Goal: Information Seeking & Learning: Learn about a topic

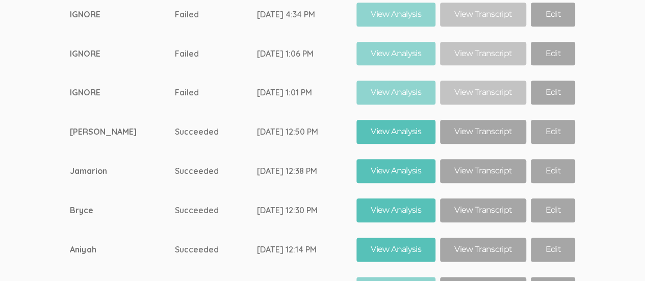
scroll to position [6300, 0]
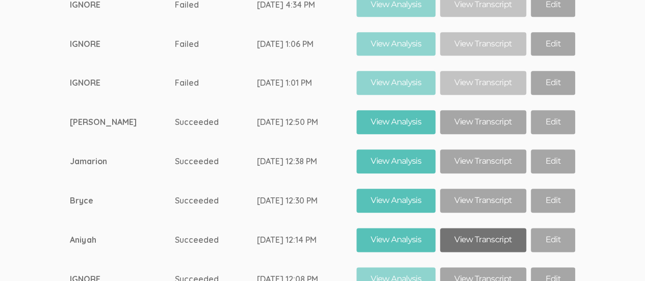
click at [481, 228] on link "View Transcript" at bounding box center [483, 240] width 86 height 24
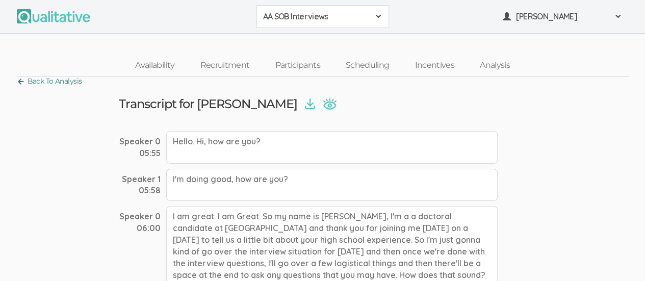
click at [17, 86] on link "Back To Analysis" at bounding box center [49, 81] width 65 height 14
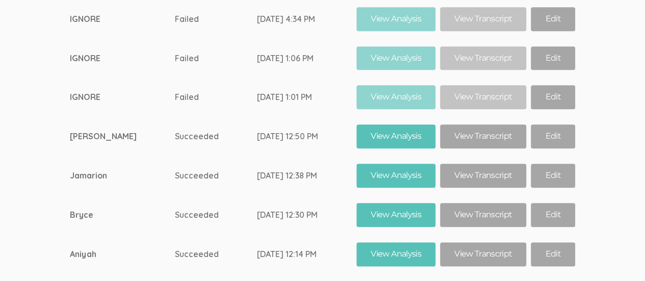
scroll to position [6249, 0]
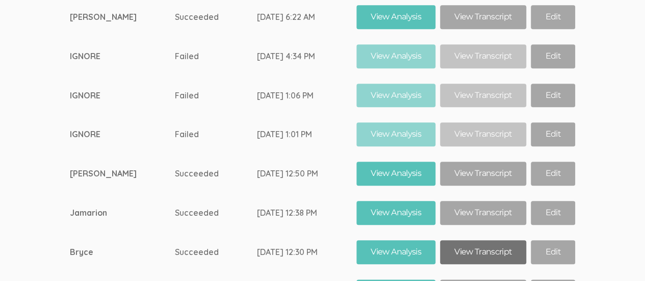
click at [480, 240] on link "View Transcript" at bounding box center [483, 252] width 86 height 24
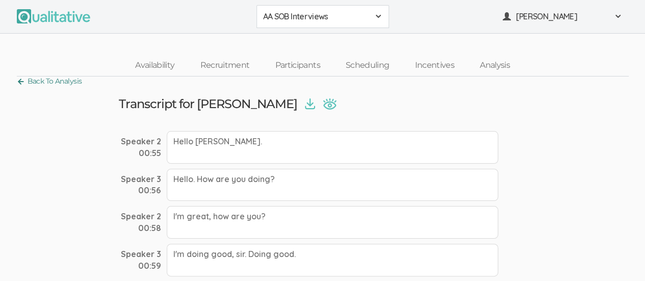
click at [18, 83] on link "Back To Analysis" at bounding box center [49, 81] width 65 height 14
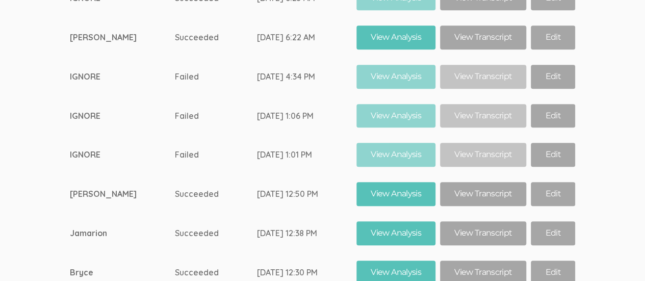
scroll to position [6227, 0]
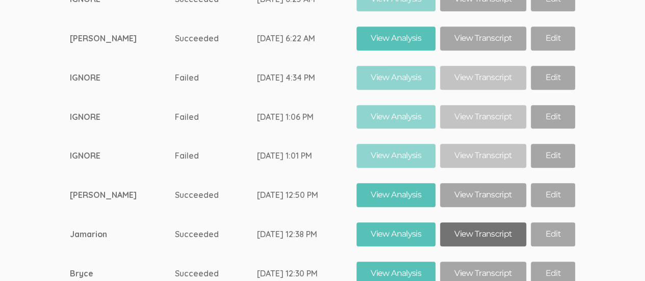
click at [471, 222] on link "View Transcript" at bounding box center [483, 234] width 86 height 24
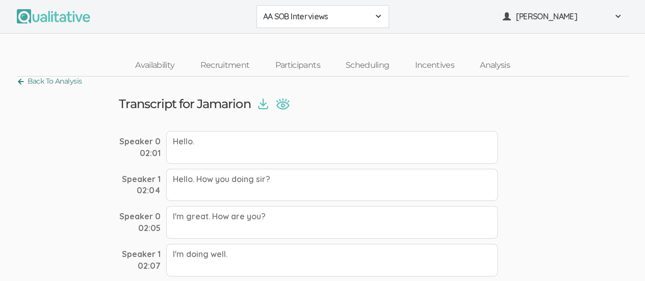
click at [20, 85] on link "Back To Analysis" at bounding box center [49, 81] width 65 height 14
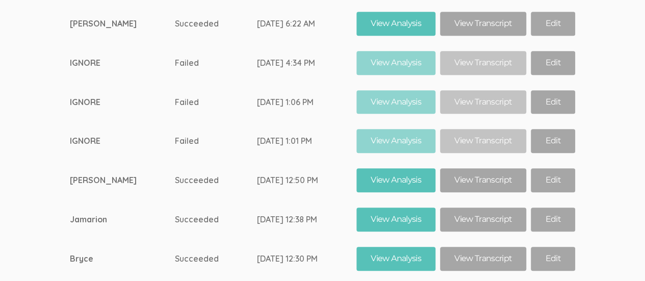
scroll to position [6215, 0]
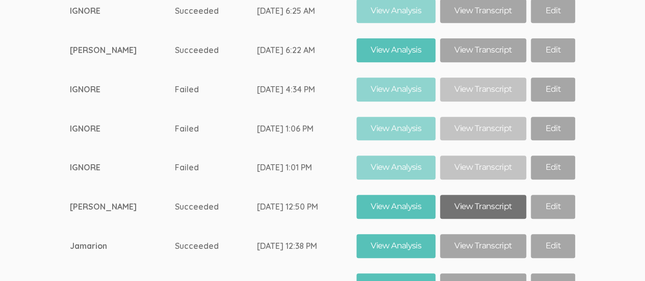
click at [476, 195] on link "View Transcript" at bounding box center [483, 207] width 86 height 24
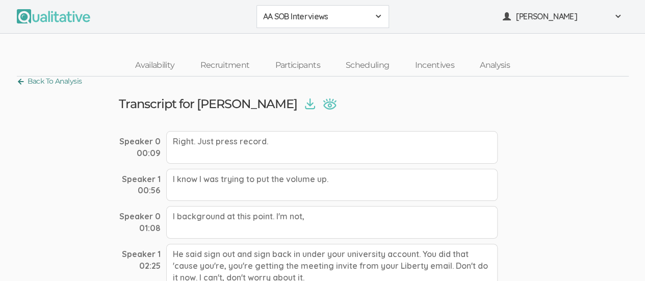
click at [21, 83] on link "Back To Analysis" at bounding box center [49, 81] width 65 height 14
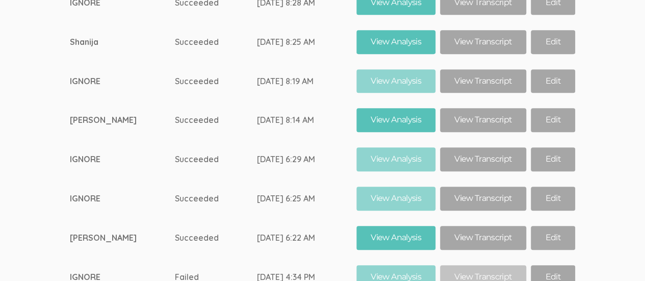
scroll to position [6027, 0]
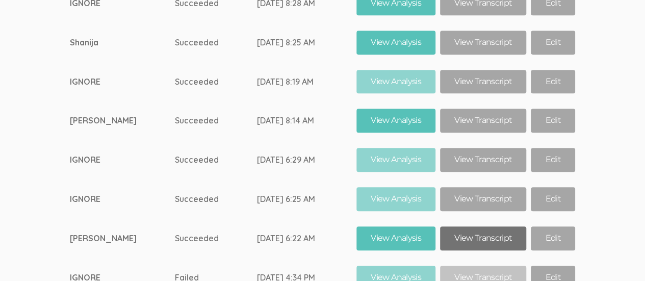
click at [469, 226] on link "View Transcript" at bounding box center [483, 238] width 86 height 24
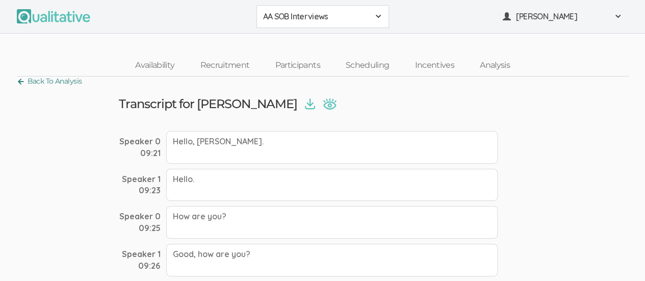
click at [22, 83] on link "Back To Analysis" at bounding box center [49, 81] width 65 height 14
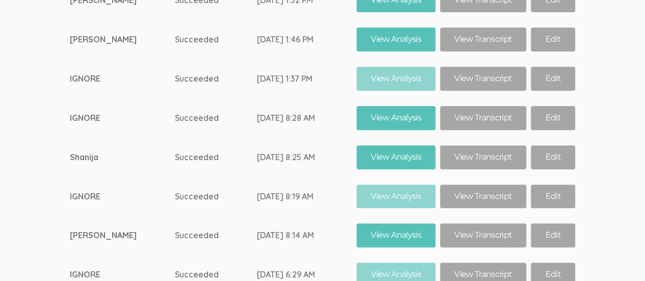
scroll to position [5903, 0]
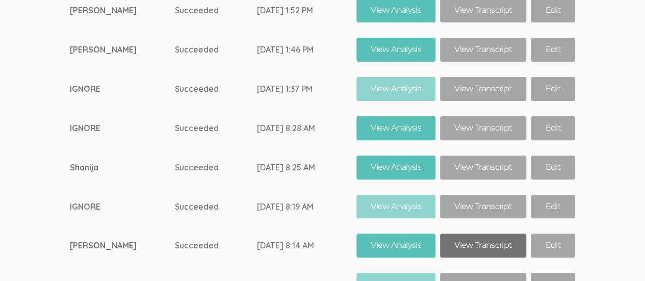
click at [470, 233] on link "View Transcript" at bounding box center [483, 245] width 86 height 24
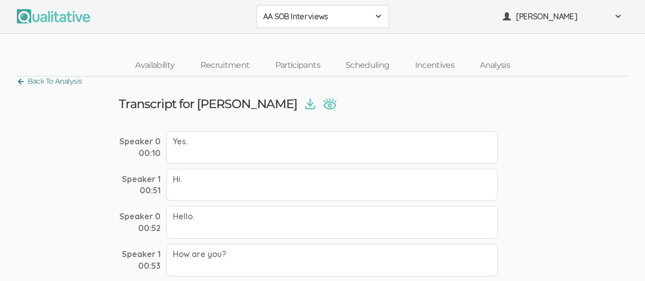
click at [22, 81] on link "Back To Analysis" at bounding box center [49, 81] width 65 height 14
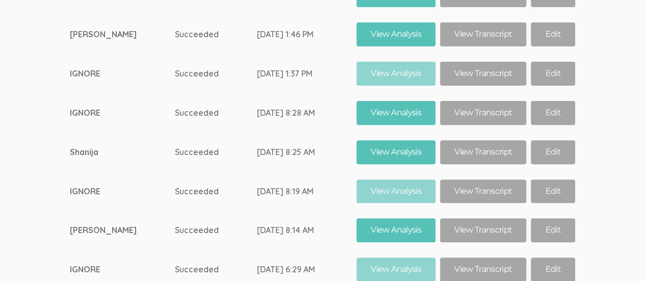
scroll to position [5917, 0]
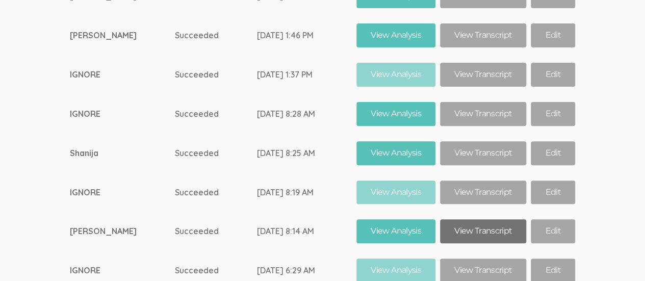
click at [480, 219] on link "View Transcript" at bounding box center [483, 231] width 86 height 24
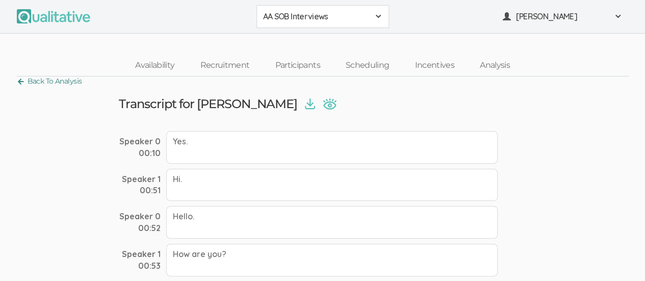
click at [20, 79] on link "Back To Analysis" at bounding box center [49, 81] width 65 height 14
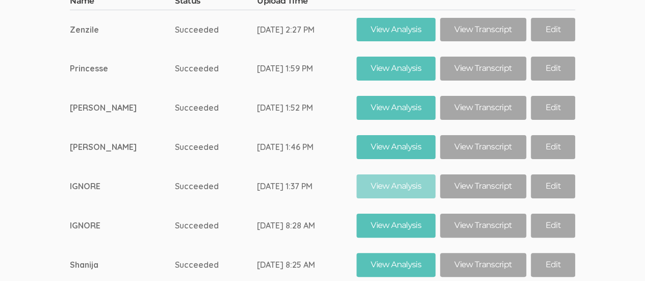
scroll to position [5805, 0]
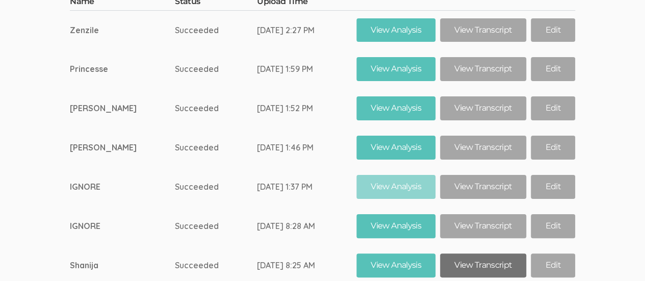
click at [476, 253] on link "View Transcript" at bounding box center [483, 265] width 86 height 24
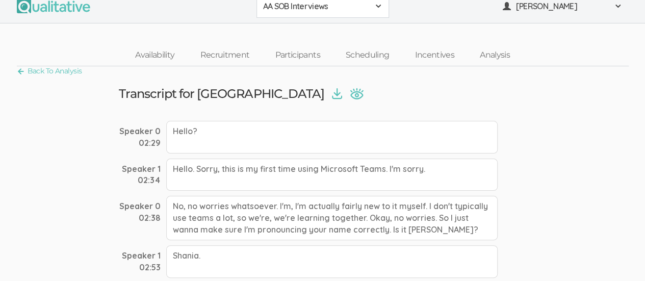
scroll to position [6, 0]
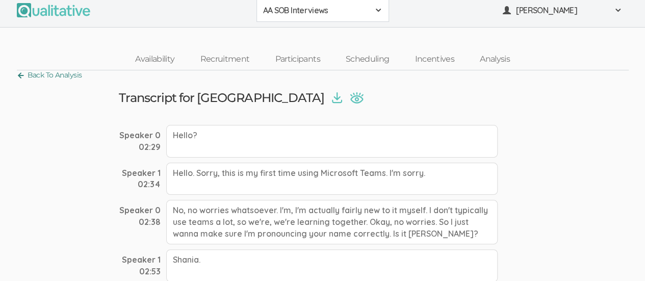
click at [20, 81] on link "Back To Analysis" at bounding box center [49, 75] width 65 height 14
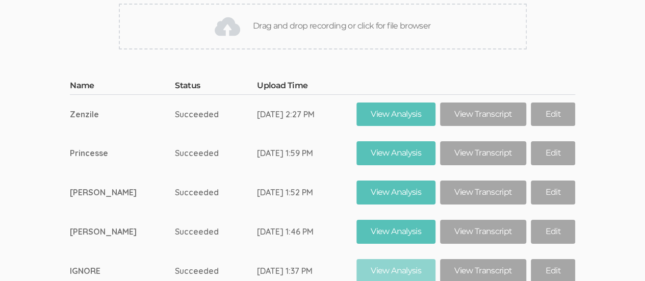
scroll to position [5719, 0]
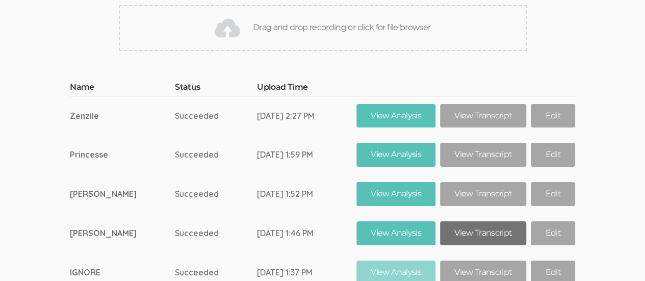
click at [475, 221] on link "View Transcript" at bounding box center [483, 233] width 86 height 24
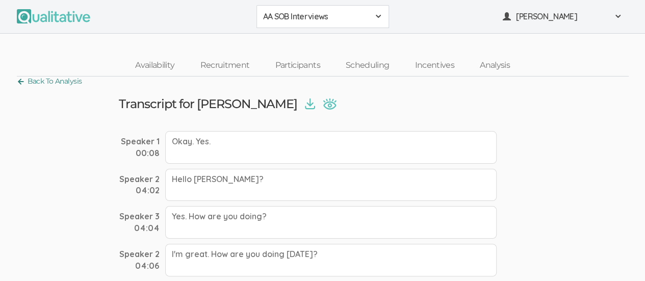
click at [17, 84] on link "Back To Analysis" at bounding box center [49, 81] width 65 height 14
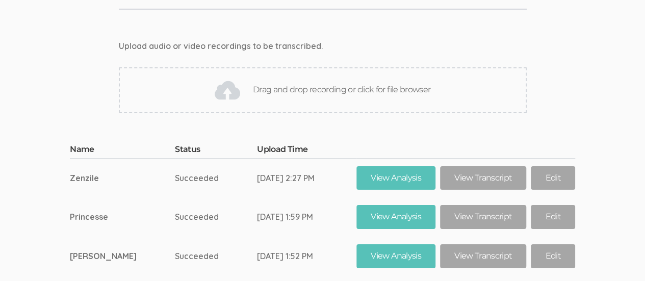
scroll to position [5656, 0]
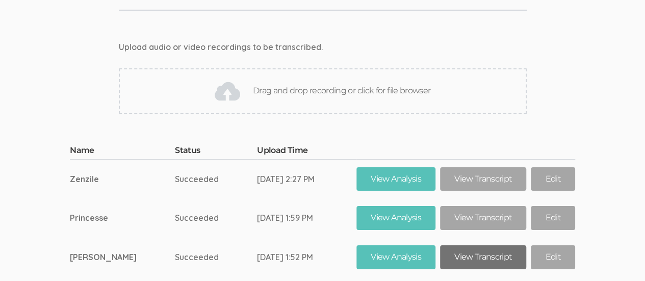
click at [475, 245] on link "View Transcript" at bounding box center [483, 257] width 86 height 24
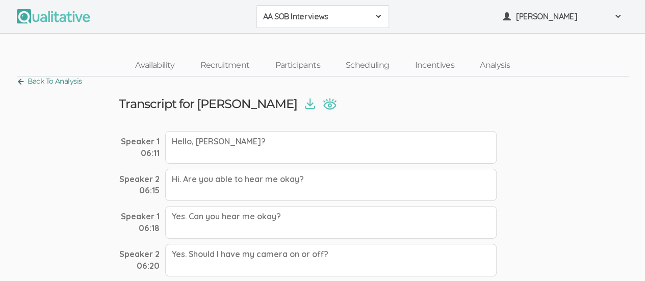
click at [18, 83] on link "Back To Analysis" at bounding box center [49, 81] width 65 height 14
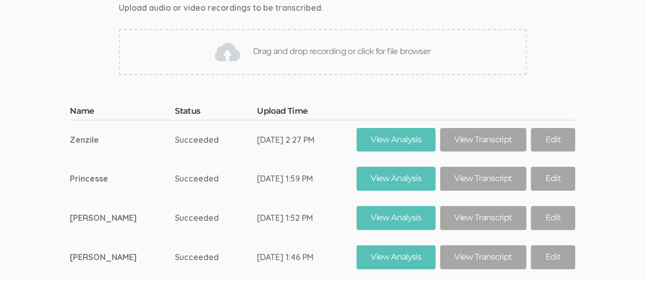
scroll to position [5695, 0]
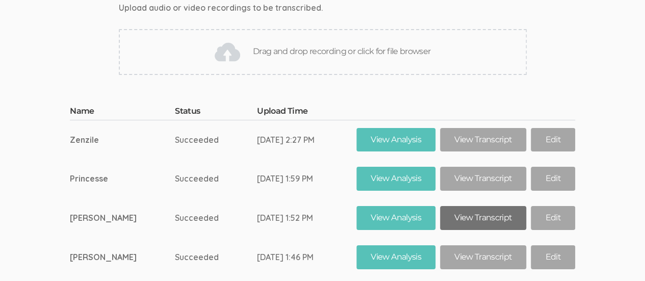
click at [481, 206] on link "View Transcript" at bounding box center [483, 218] width 86 height 24
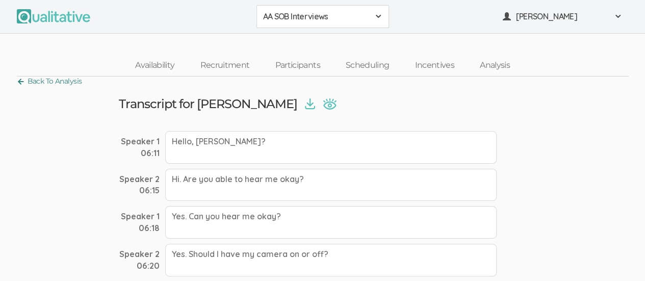
click at [17, 83] on link "Back To Analysis" at bounding box center [49, 81] width 65 height 14
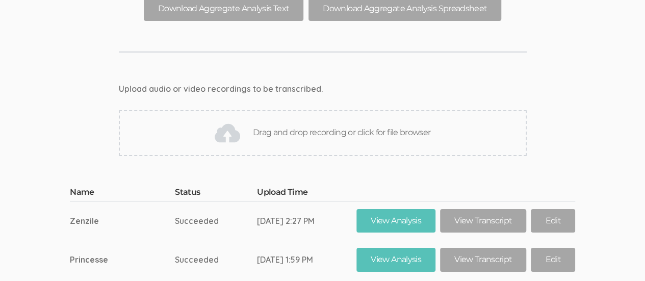
scroll to position [5616, 0]
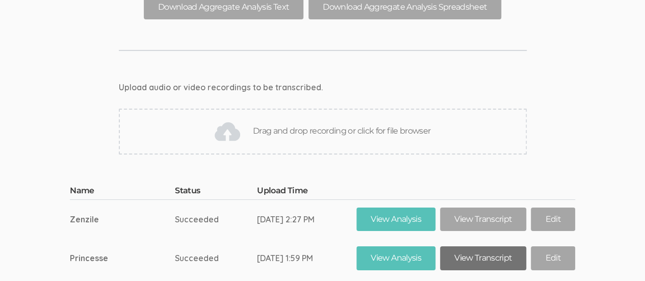
click at [475, 246] on link "View Transcript" at bounding box center [483, 258] width 86 height 24
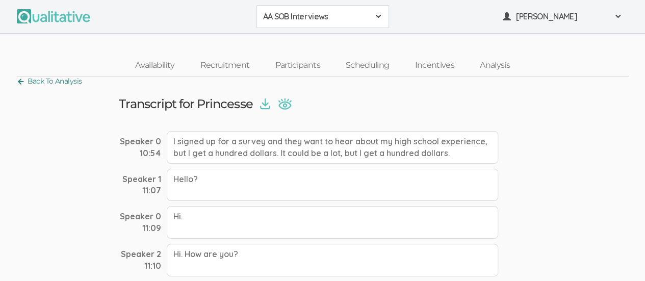
click at [23, 82] on link "Back To Analysis" at bounding box center [49, 81] width 65 height 14
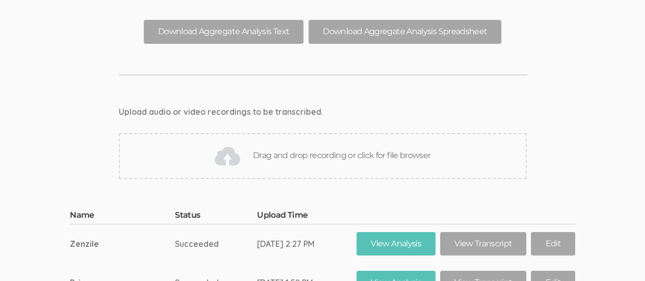
scroll to position [5591, 0]
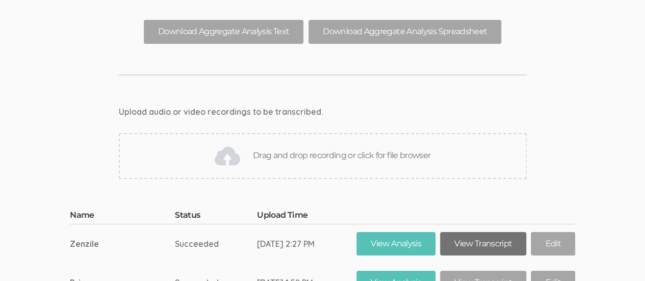
click at [471, 232] on link "View Transcript" at bounding box center [483, 244] width 86 height 24
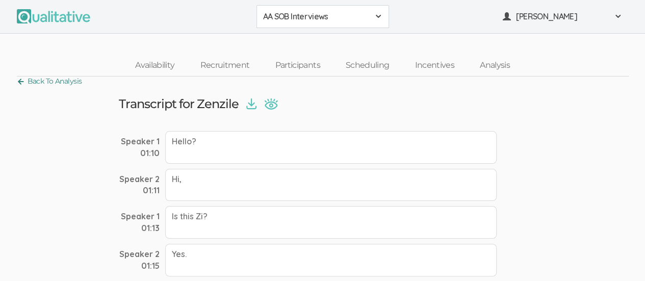
click at [20, 86] on link "Back To Analysis" at bounding box center [49, 81] width 65 height 14
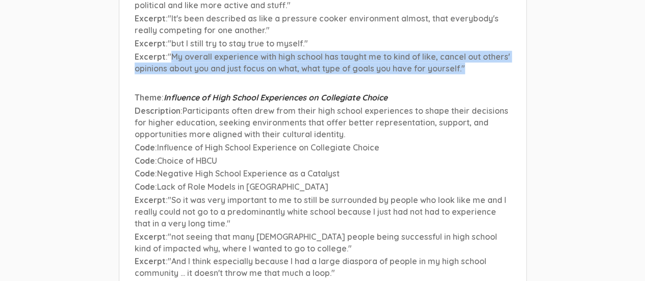
scroll to position [5028, 0]
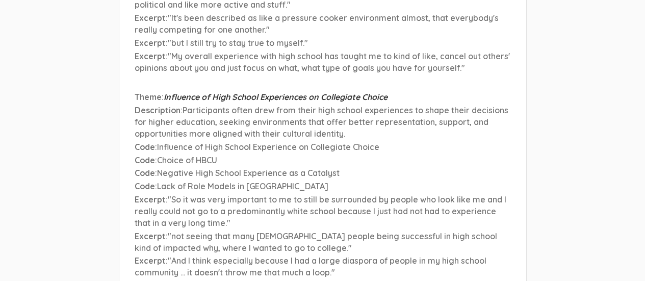
drag, startPoint x: 282, startPoint y: 192, endPoint x: 362, endPoint y: 189, distance: 79.5
drag, startPoint x: 284, startPoint y: 191, endPoint x: 359, endPoint y: 195, distance: 75.0
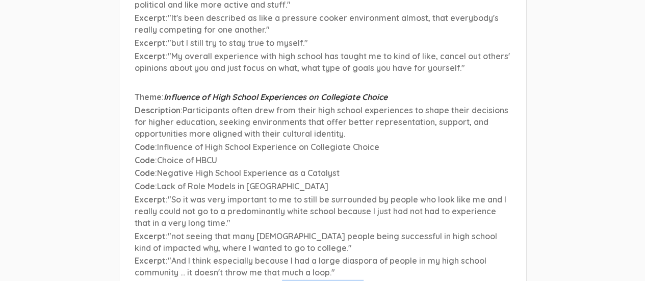
copy span "negative experience"
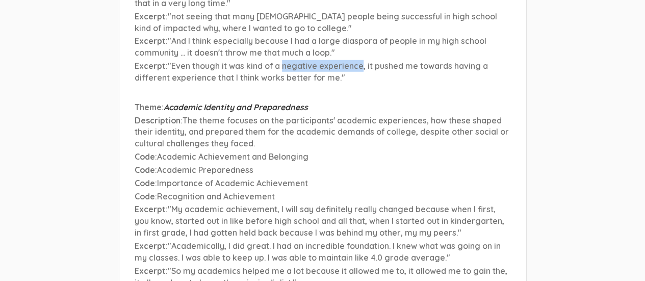
scroll to position [5247, 0]
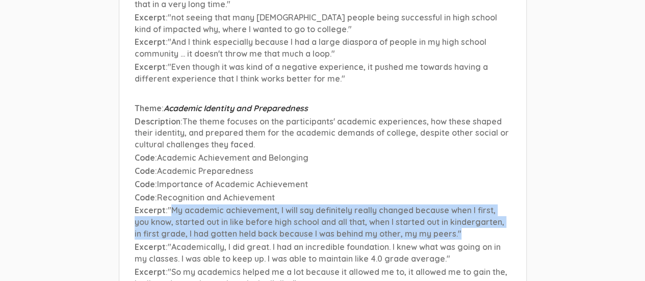
drag, startPoint x: 169, startPoint y: 116, endPoint x: 460, endPoint y: 139, distance: 291.3
click at [460, 204] on p "Excerpt : "My academic achievement, I will say definitely really changed becaus…" at bounding box center [323, 221] width 376 height 35
copy span "My academic achievement, I will say definitely really changed because when I fi…"
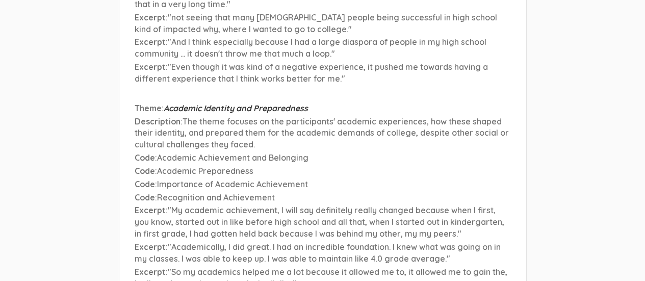
drag, startPoint x: 168, startPoint y: 201, endPoint x: 450, endPoint y: 220, distance: 282.4
click at [317, 266] on p "Excerpt : "So my academics helped me a lot because it allowed me to, it allowed…" at bounding box center [323, 277] width 376 height 23
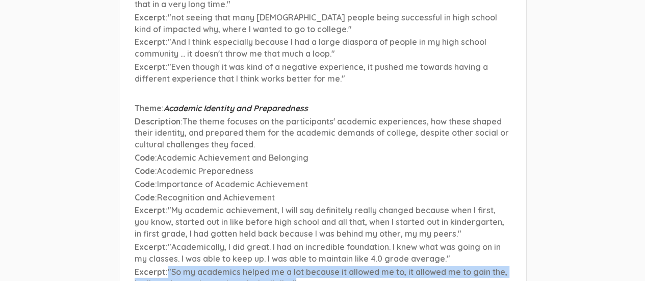
drag, startPoint x: 168, startPoint y: 177, endPoint x: 287, endPoint y: 187, distance: 119.2
click at [287, 266] on p "Excerpt : "So my academics helped me a lot because it allowed me to, it allowed…" at bounding box center [323, 277] width 376 height 23
copy span ""So my academics helped me a lot because it allowed me to, it allowed me to gai…"
